Goal: Information Seeking & Learning: Find specific fact

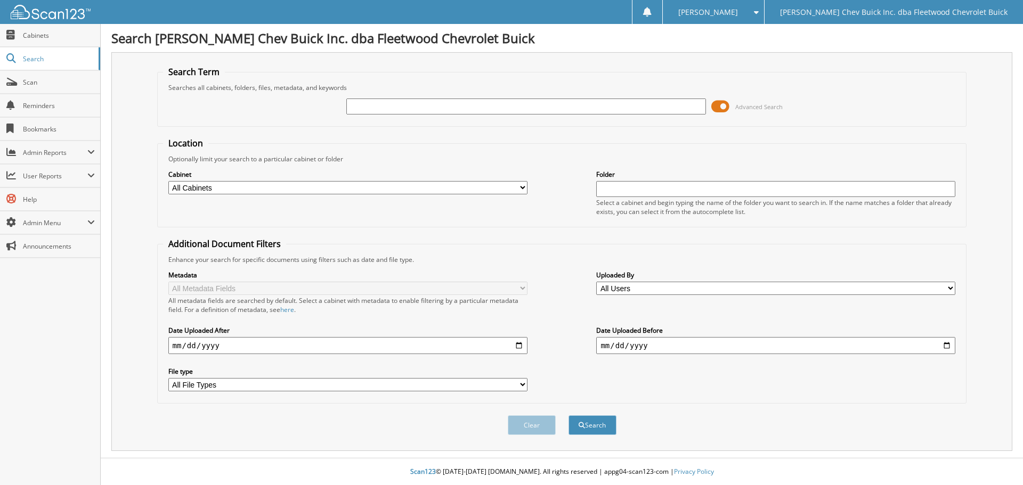
click at [504, 101] on input "text" at bounding box center [525, 107] width 359 height 16
type input "[PERSON_NAME]"
click at [520, 187] on select "All Cabinets A/P BILL OF LADINGS BIRD DOG REF'S BUYBACKS CENSUS BUREAU CHARGE A…" at bounding box center [347, 187] width 359 height 13
select select "10316"
click at [168, 181] on select "All Cabinets A/P BILL OF LADINGS BIRD DOG REF'S BUYBACKS CENSUS BUREAU CHARGE A…" at bounding box center [347, 187] width 359 height 13
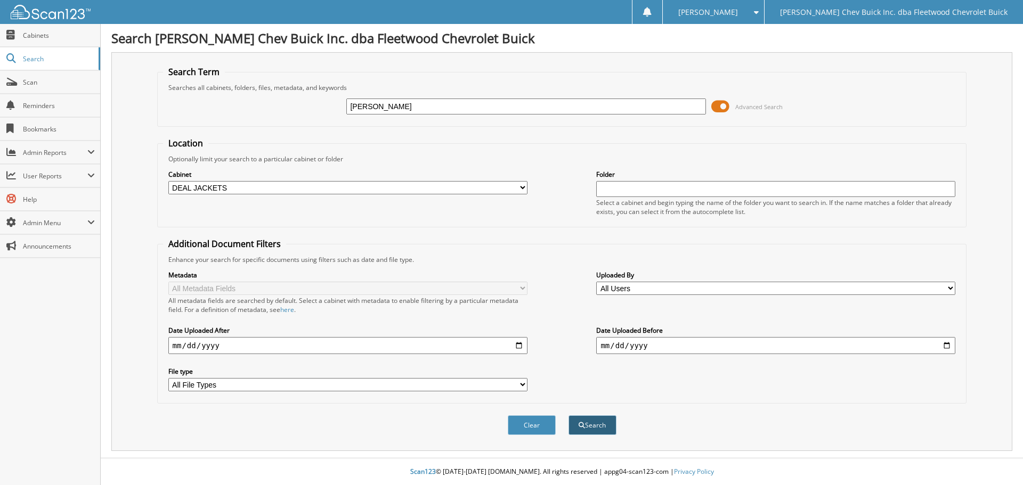
click at [608, 432] on button "Search" at bounding box center [593, 426] width 48 height 20
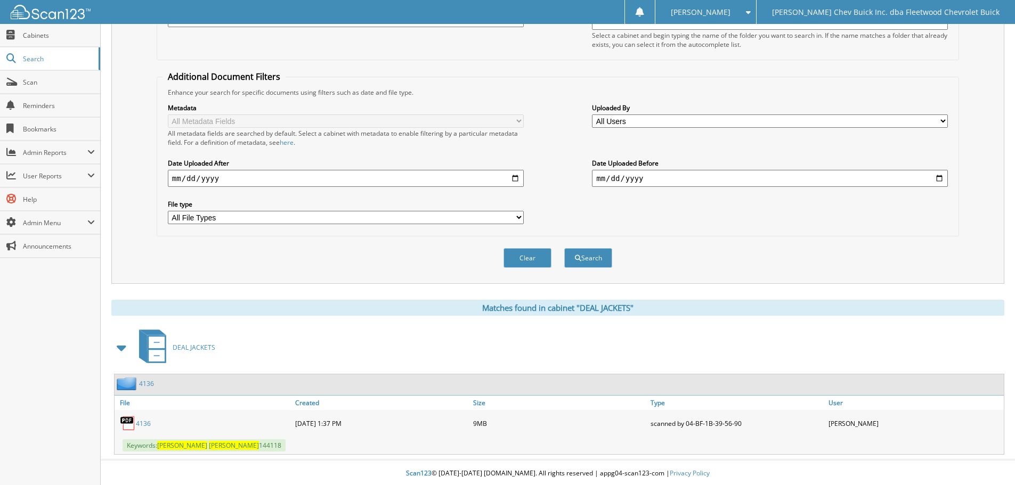
scroll to position [169, 0]
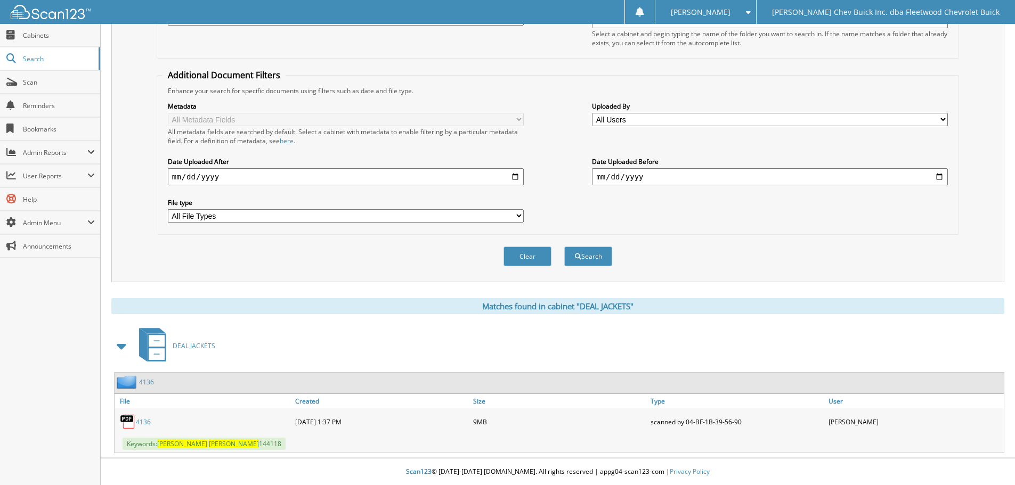
click at [147, 420] on link "4136" at bounding box center [143, 422] width 15 height 9
drag, startPoint x: 62, startPoint y: 10, endPoint x: 78, endPoint y: 5, distance: 16.3
click at [62, 10] on img at bounding box center [51, 12] width 80 height 14
